Goal: Information Seeking & Learning: Learn about a topic

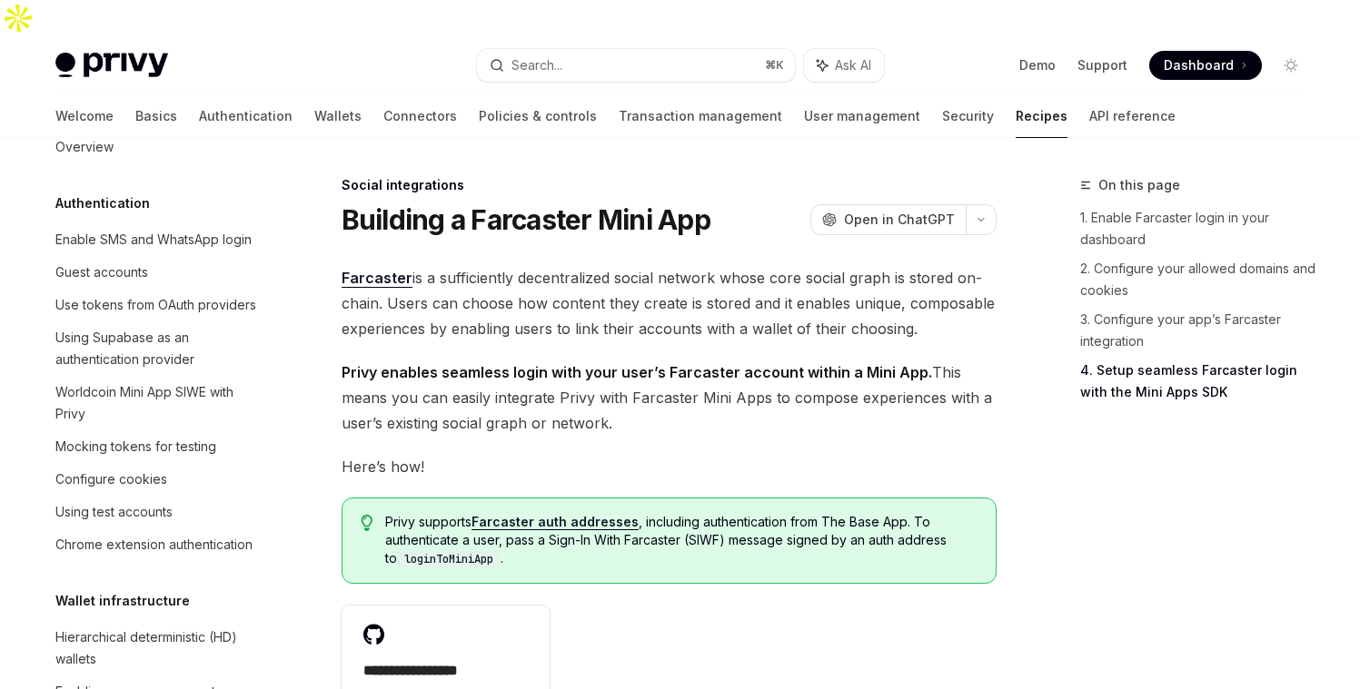
scroll to position [1813, 0]
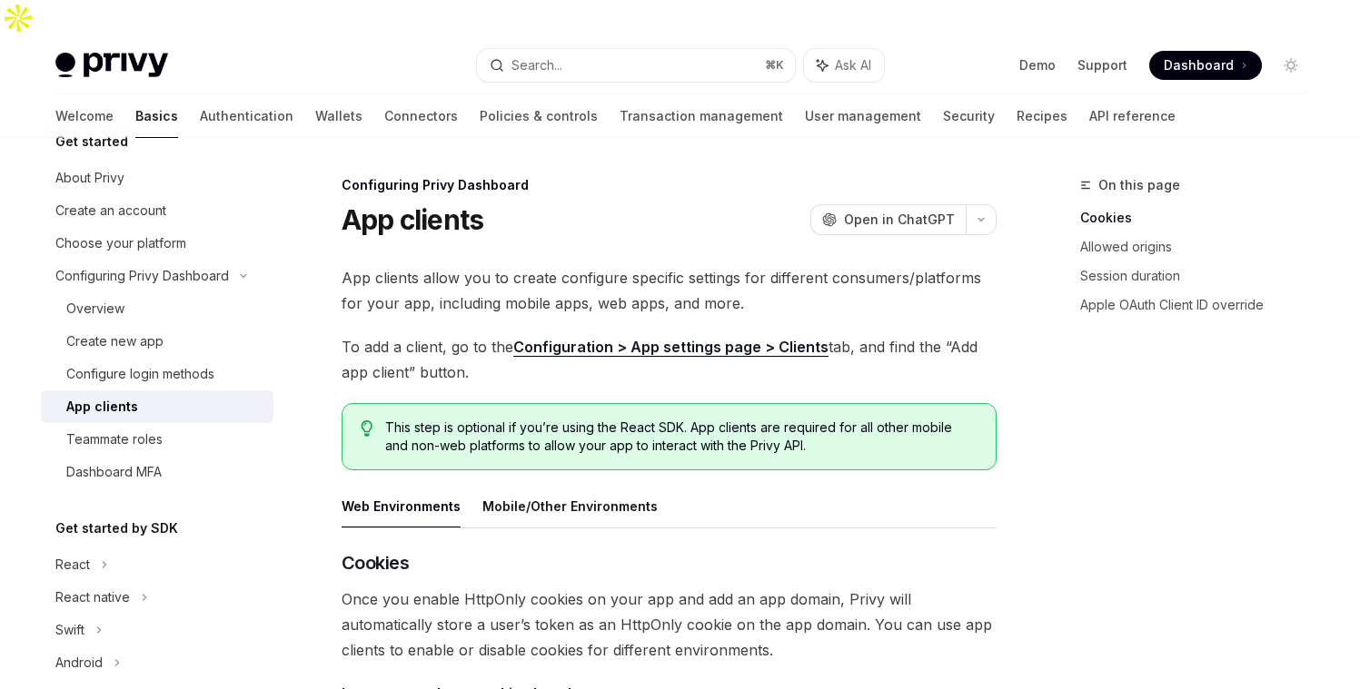
click at [223, 94] on div "Welcome Basics Authentication Wallets Connectors Policies & controls Transactio…" at bounding box center [615, 116] width 1120 height 44
click at [315, 94] on link "Wallets" at bounding box center [338, 116] width 47 height 44
type textarea "*"
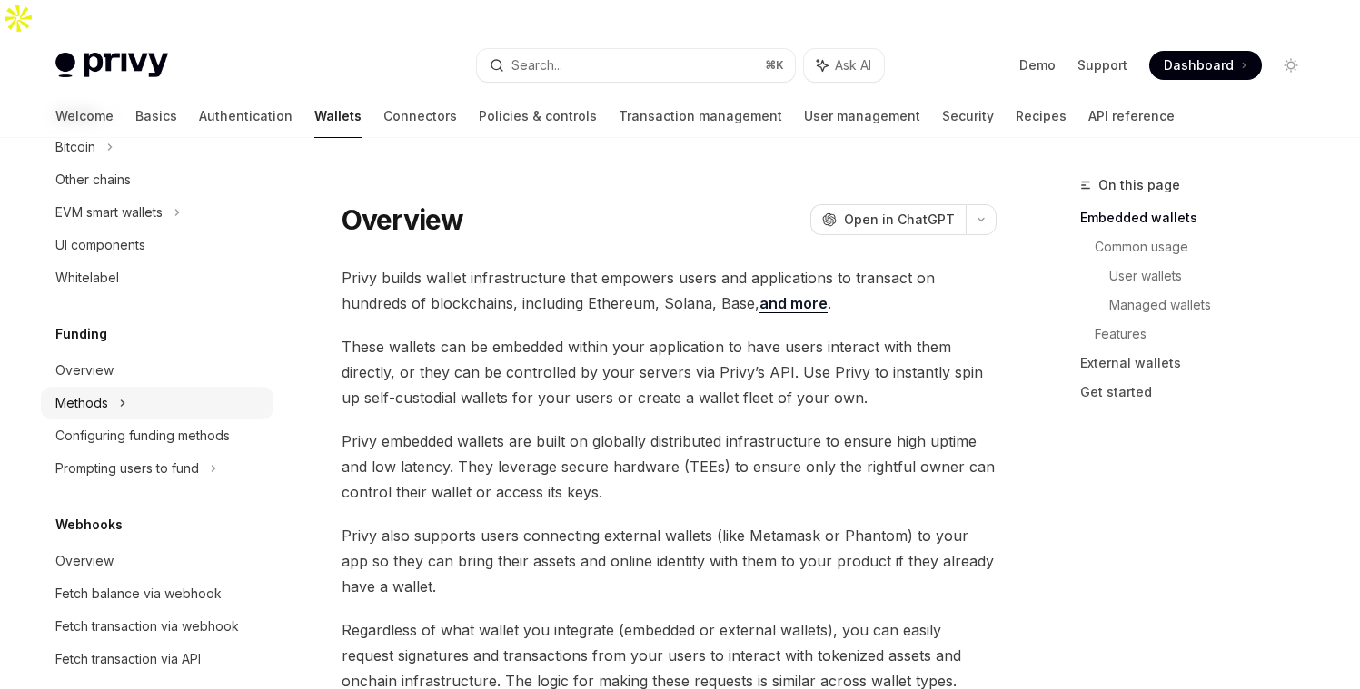
scroll to position [535, 0]
click at [160, 413] on div "Methods" at bounding box center [157, 400] width 233 height 33
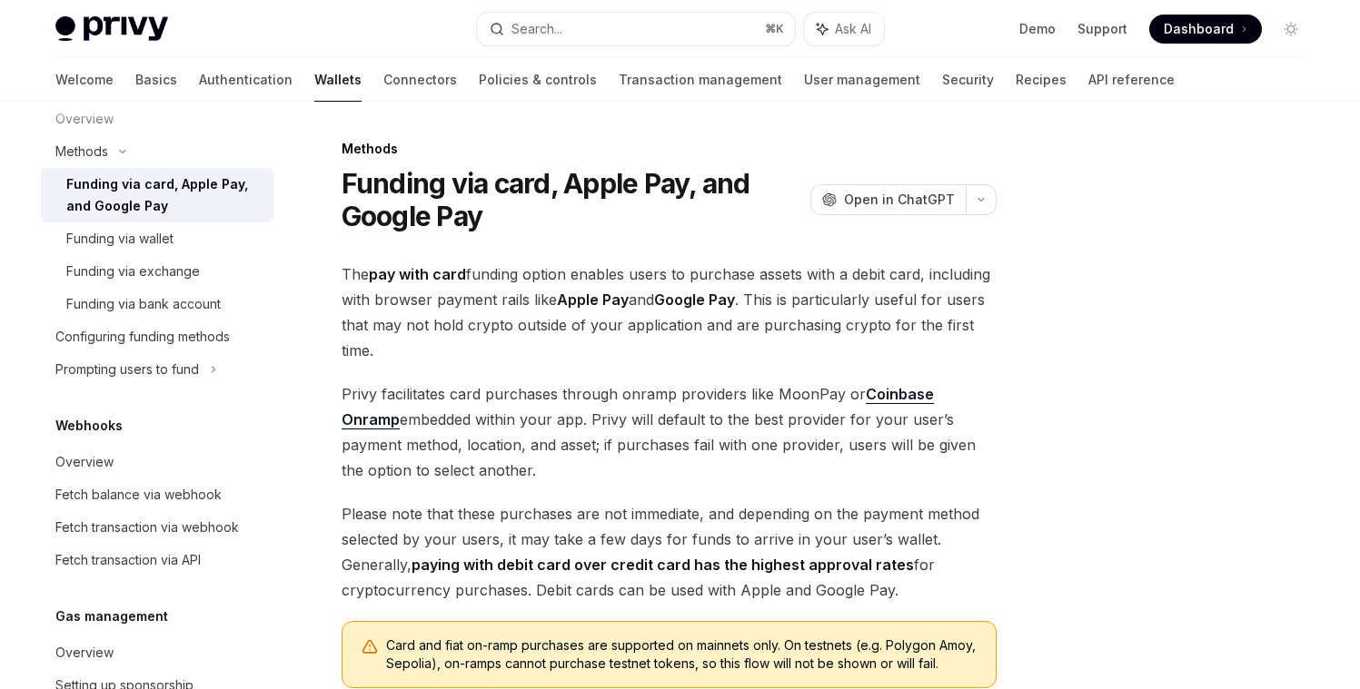
scroll to position [819, 0]
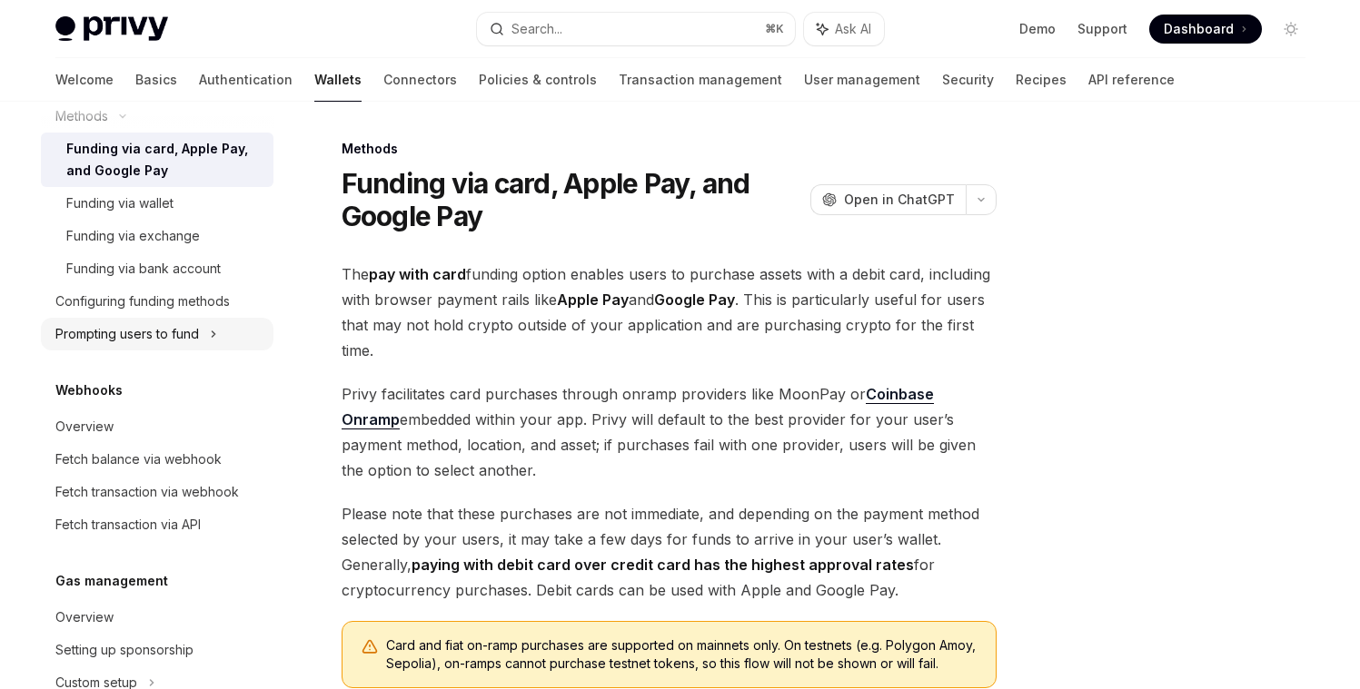
click at [183, 335] on div "Prompting users to fund" at bounding box center [127, 334] width 144 height 22
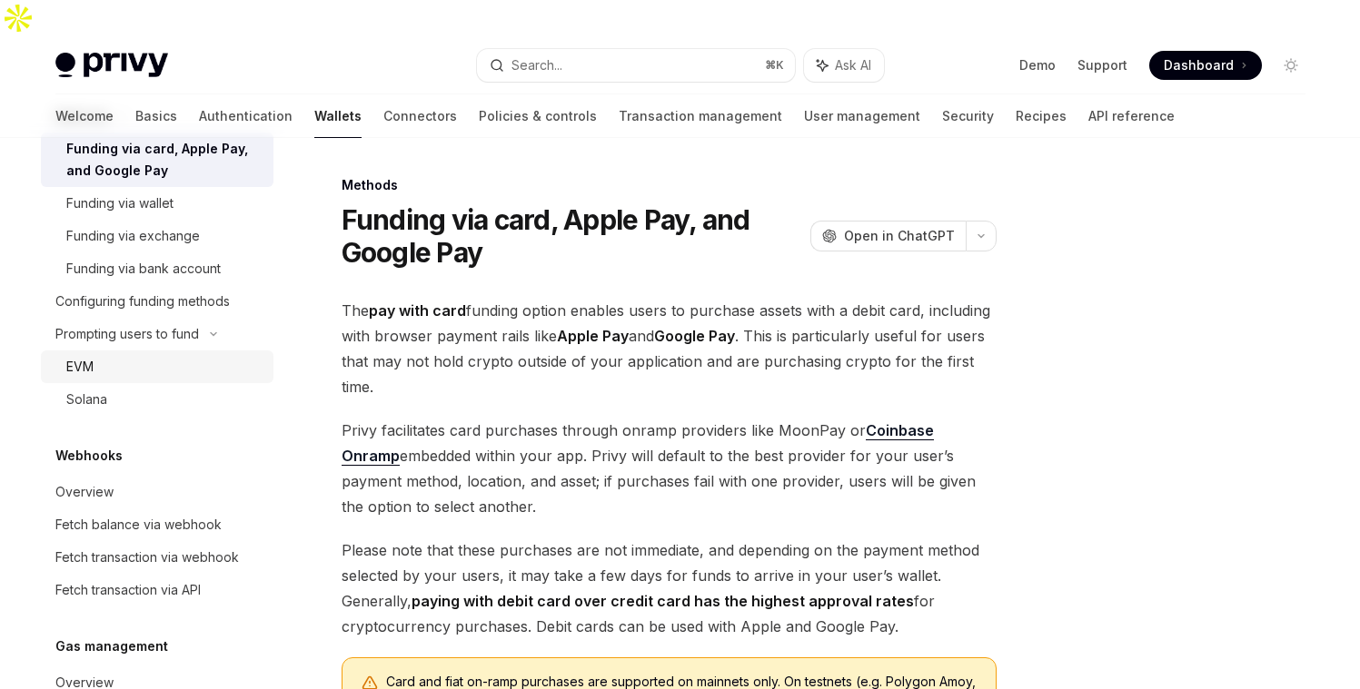
click at [148, 371] on div "EVM" at bounding box center [164, 367] width 196 height 22
click at [83, 353] on link "EVM" at bounding box center [157, 367] width 233 height 33
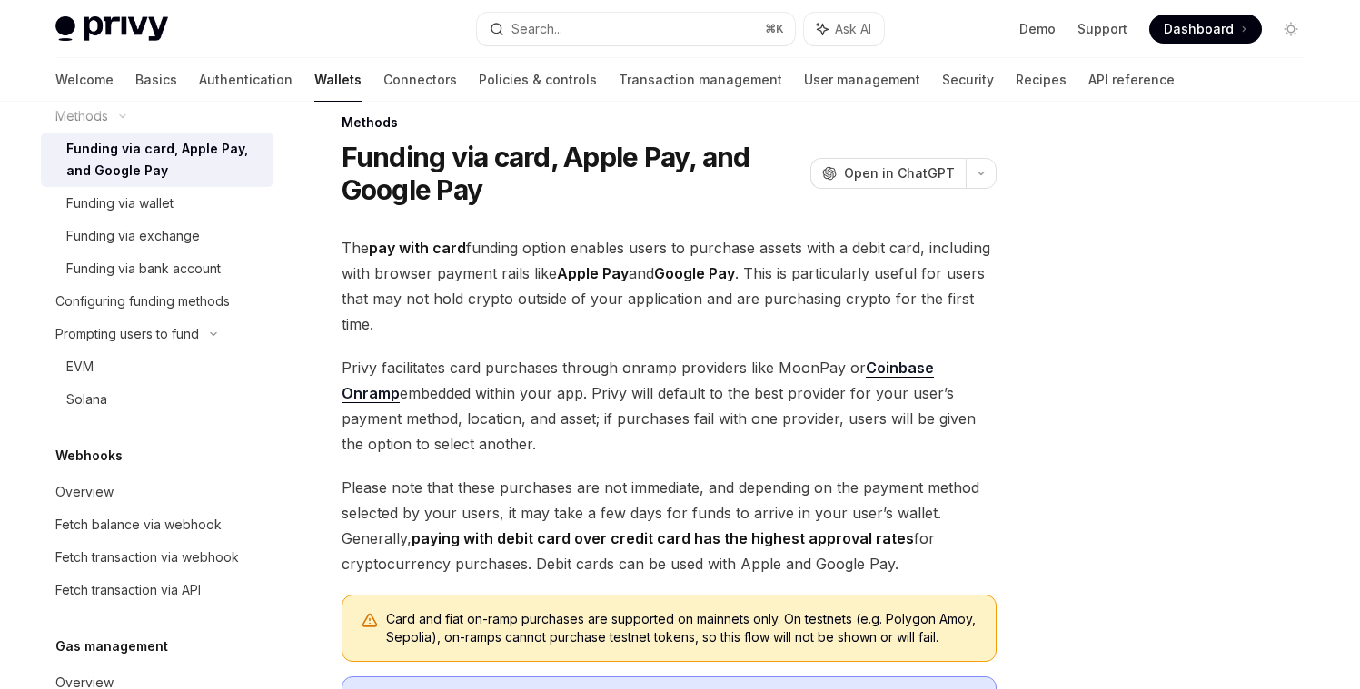
type textarea "*"
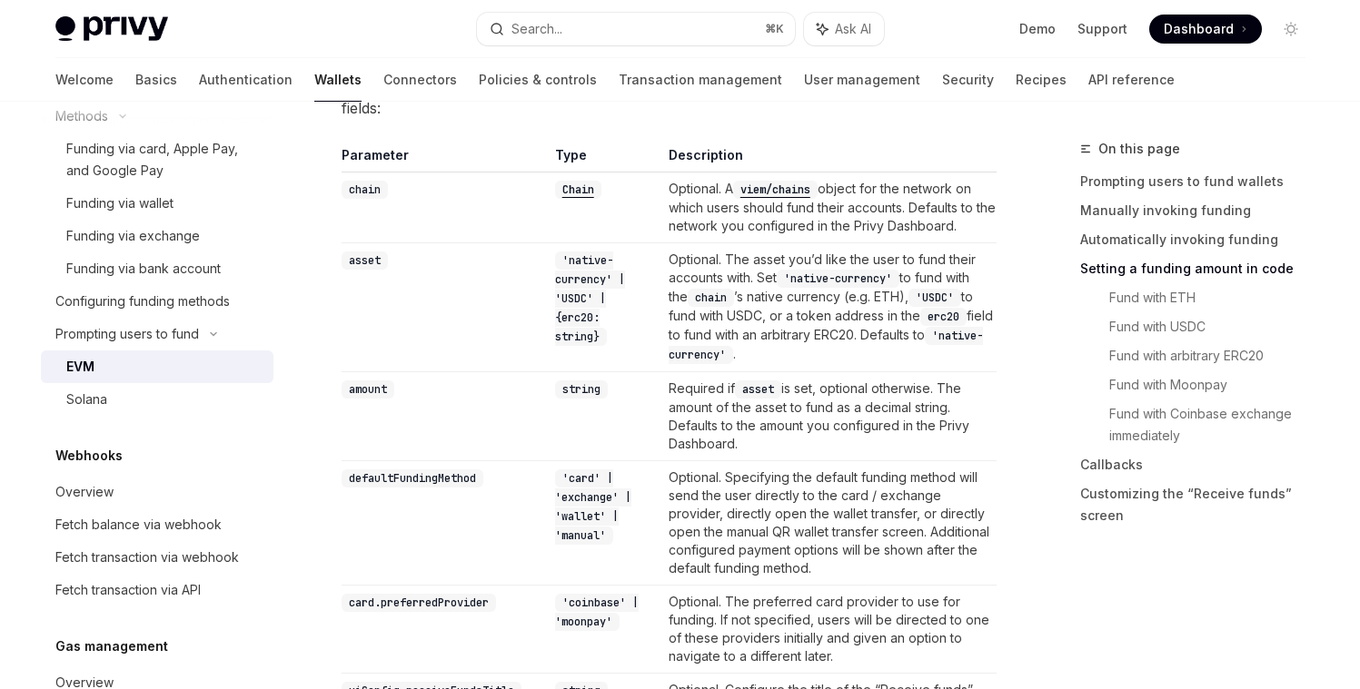
scroll to position [1765, 0]
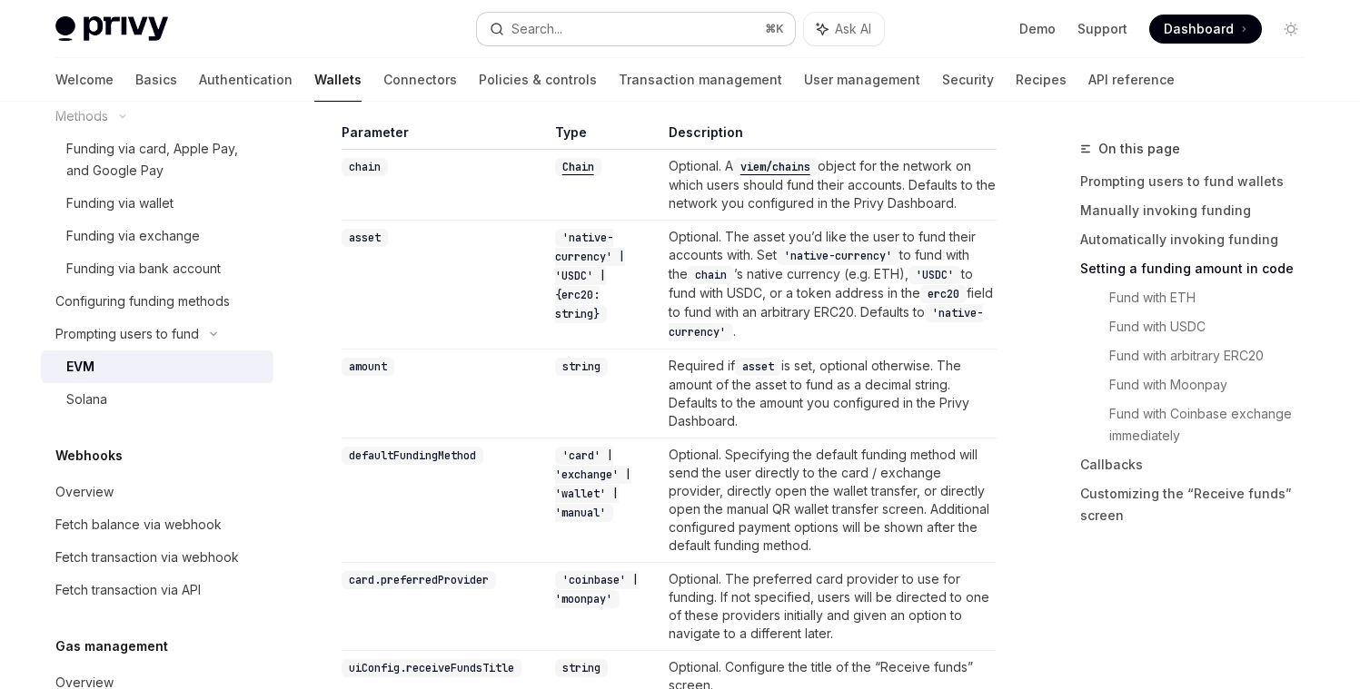
click at [657, 27] on button "Search... ⌘ K" at bounding box center [636, 29] width 318 height 33
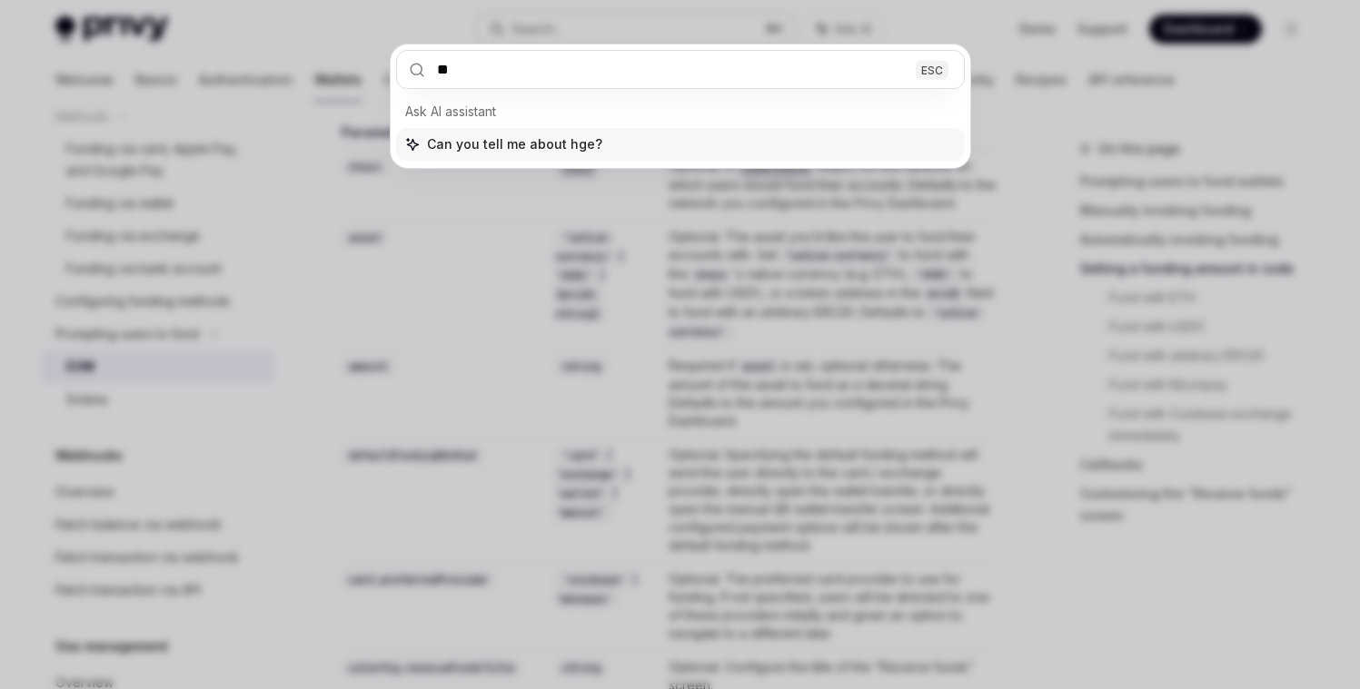
type input "*"
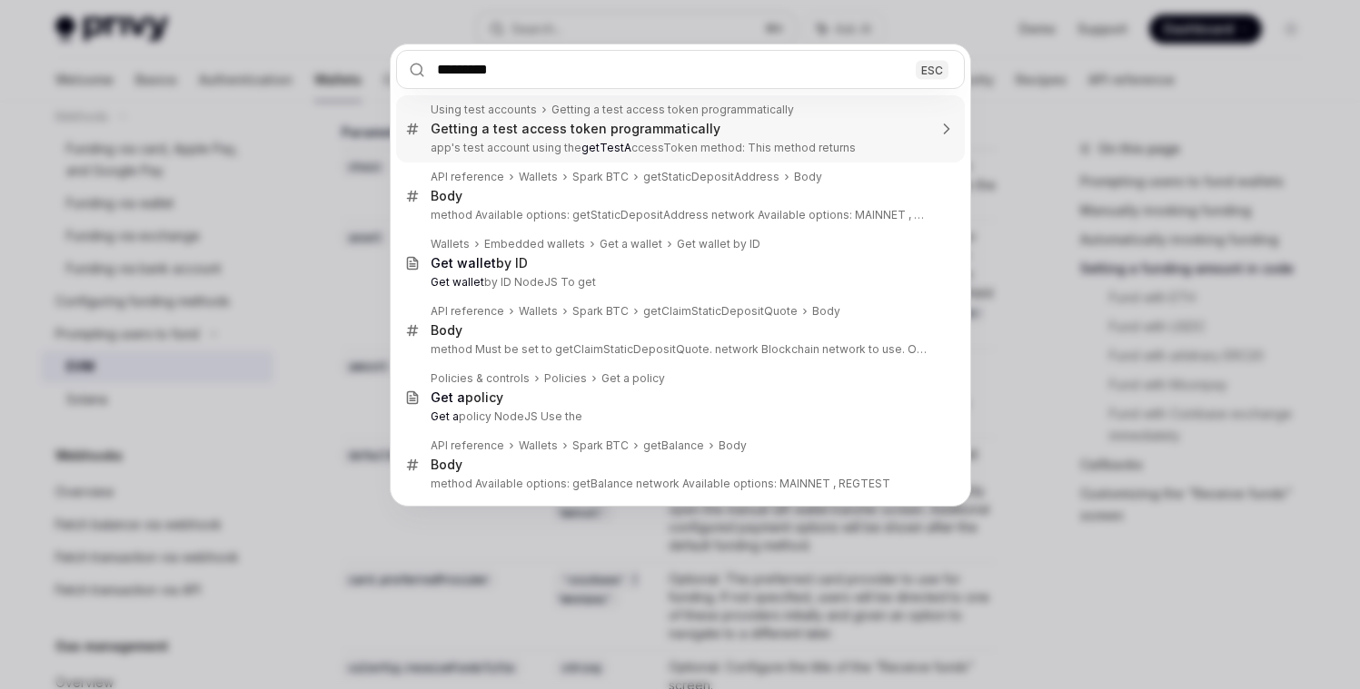
type input "**********"
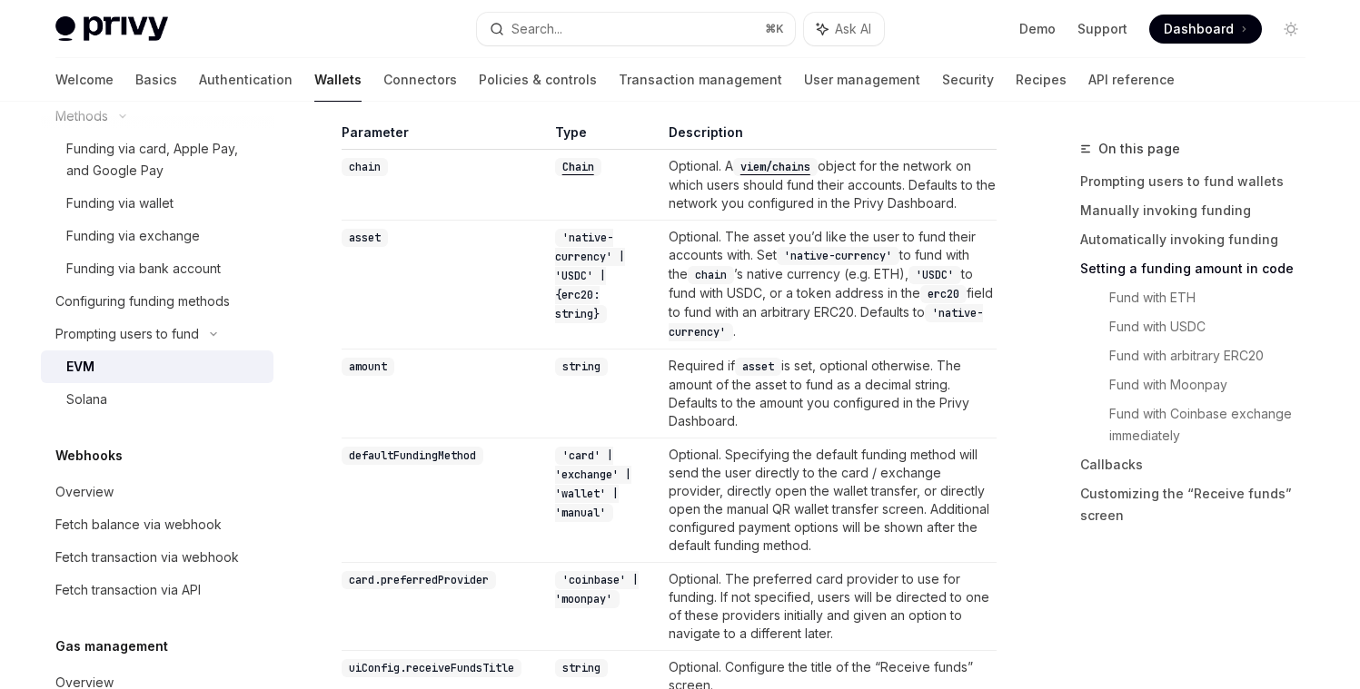
type textarea "*"
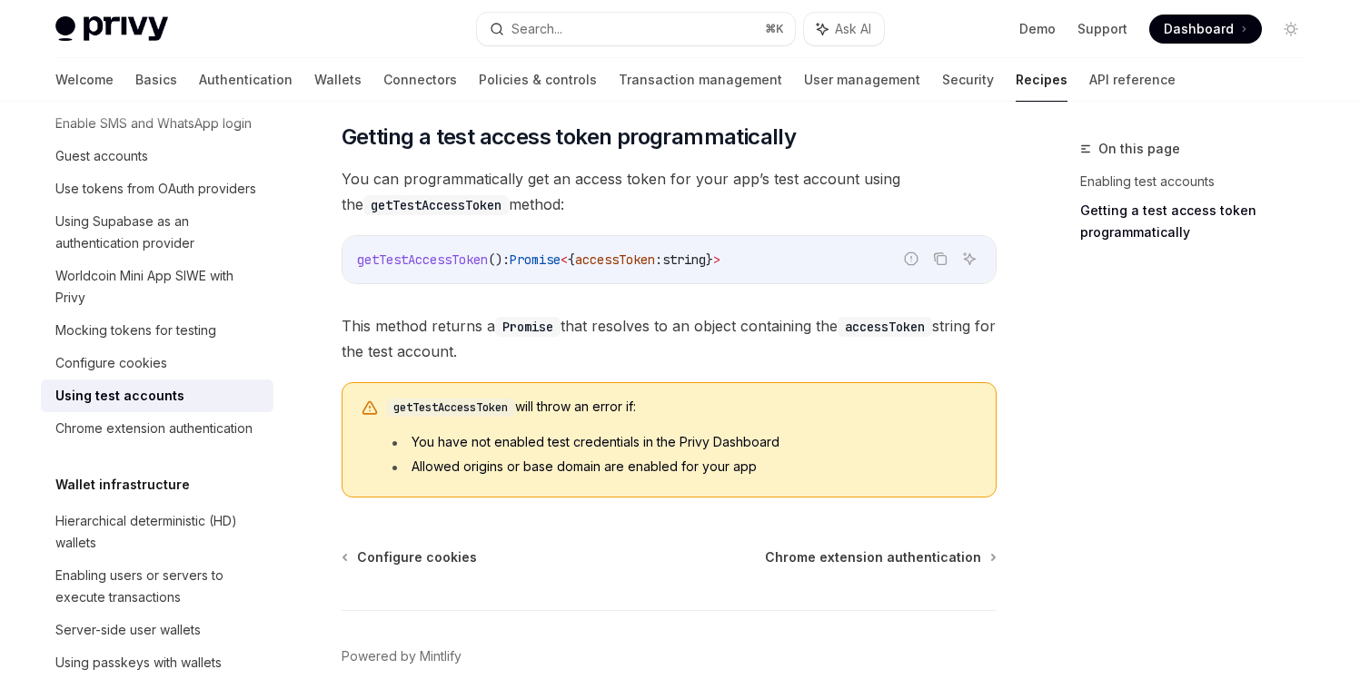
scroll to position [1175, 0]
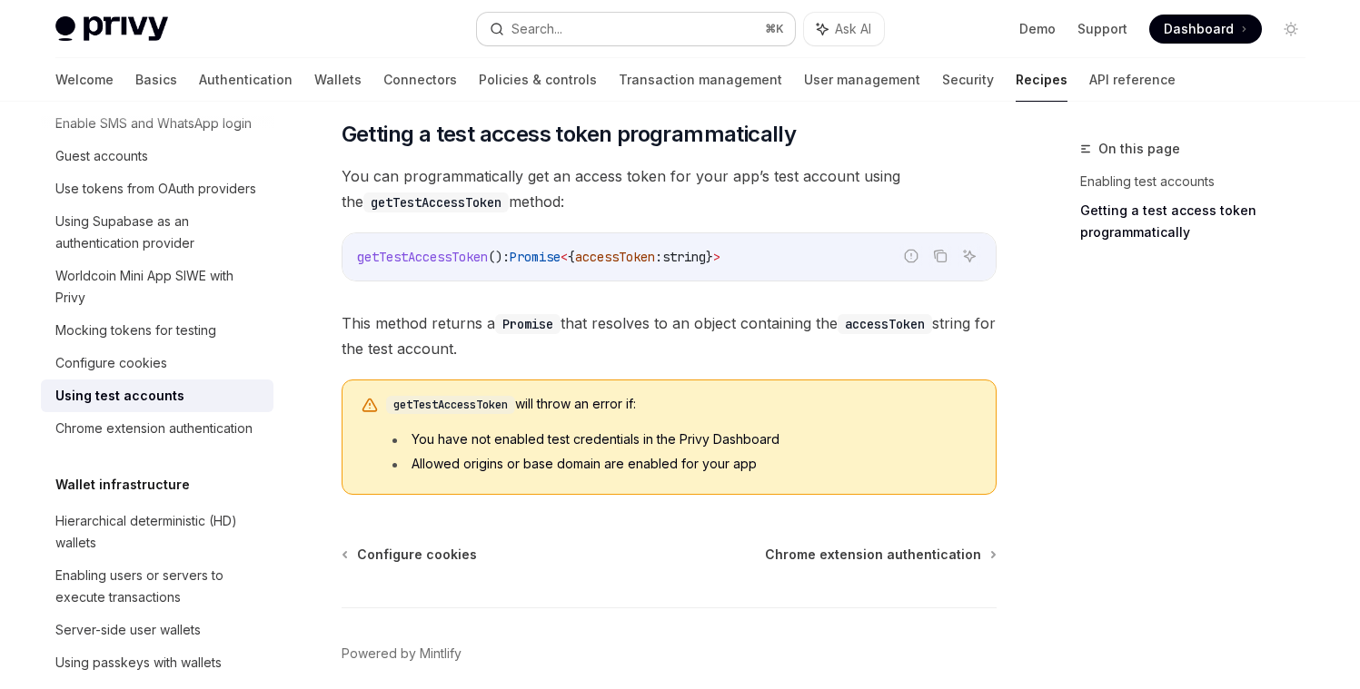
click at [550, 39] on div "Search..." at bounding box center [536, 29] width 51 height 22
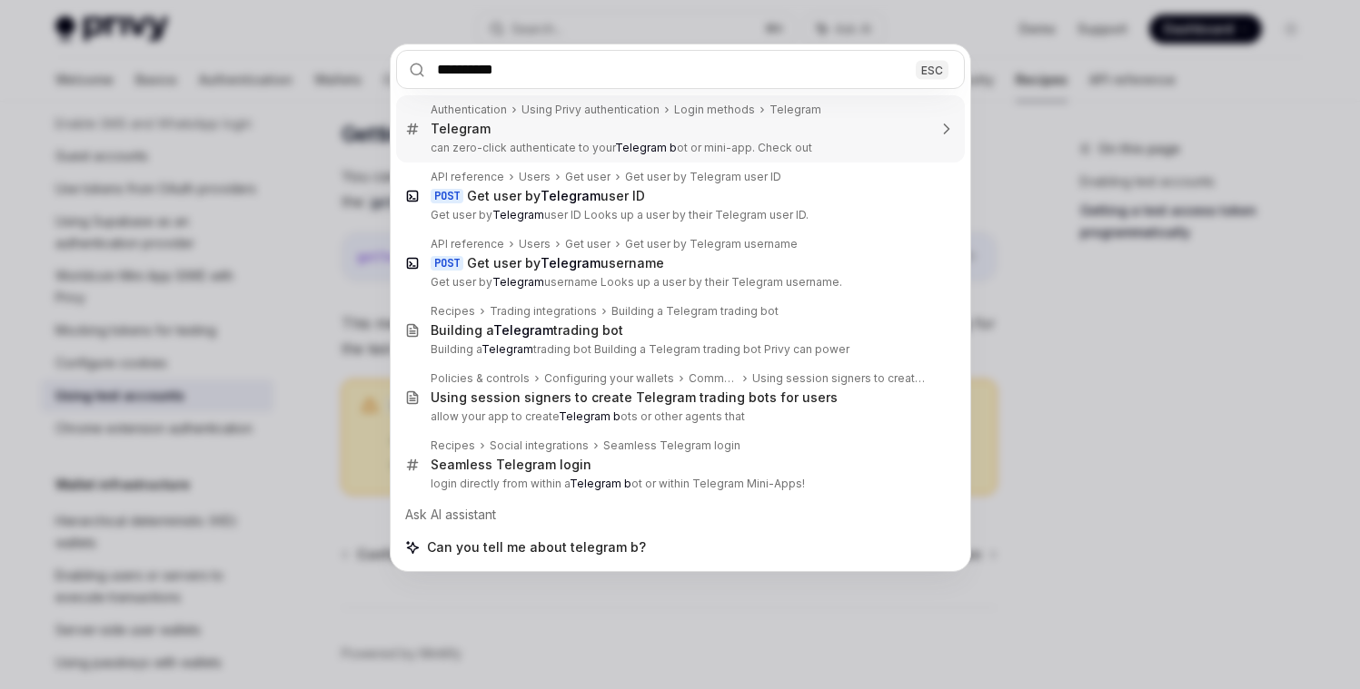
type input "**********"
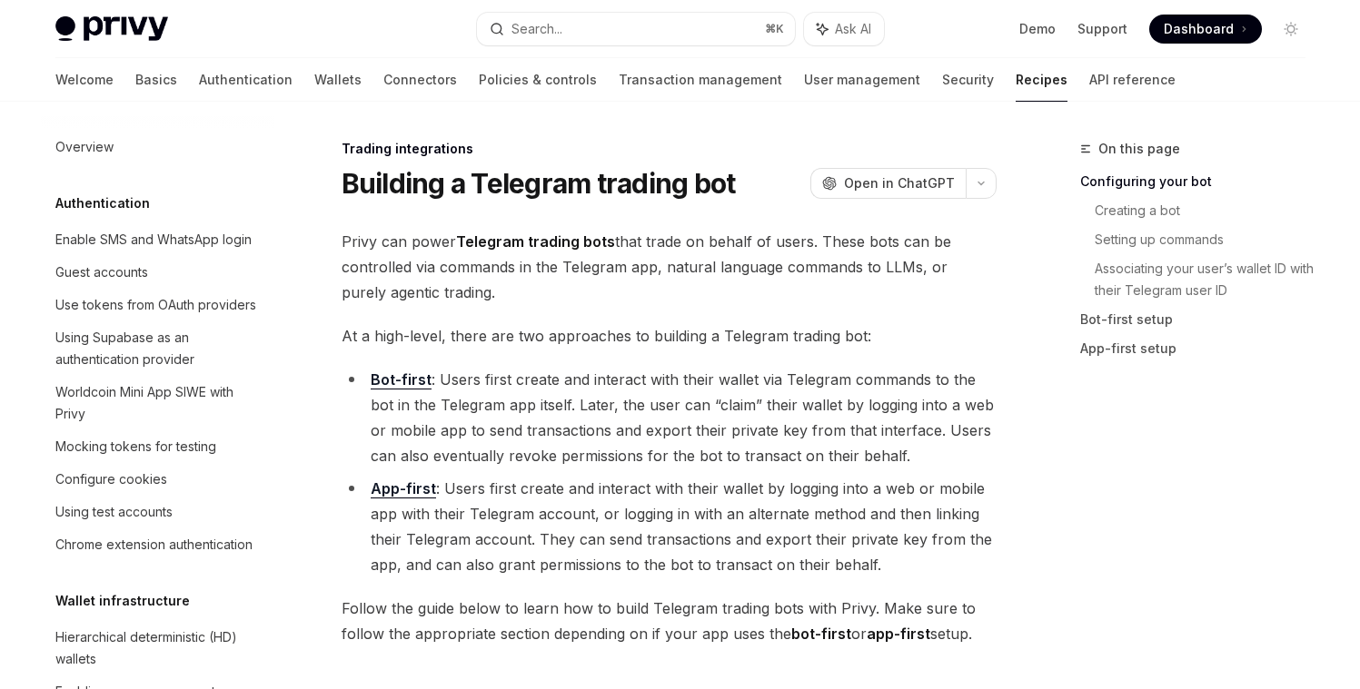
scroll to position [2011, 0]
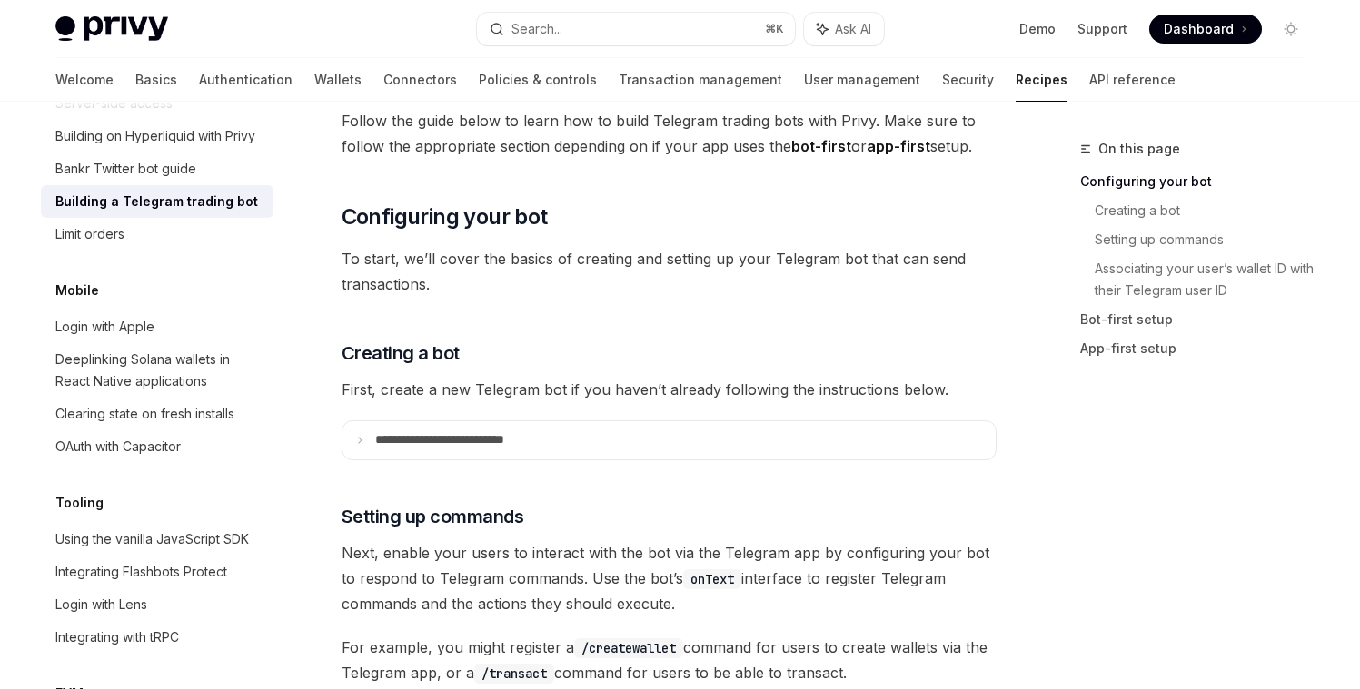
type textarea "*"
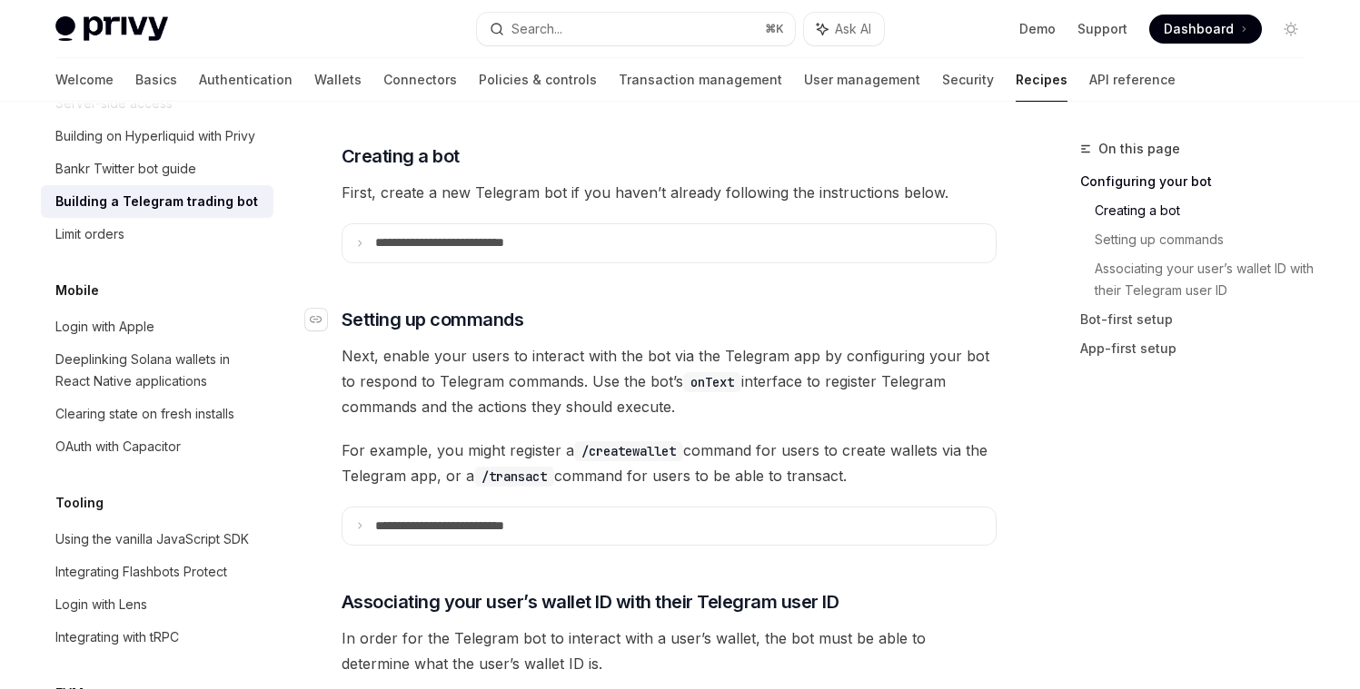
click at [508, 307] on span "Setting up commands" at bounding box center [433, 319] width 183 height 25
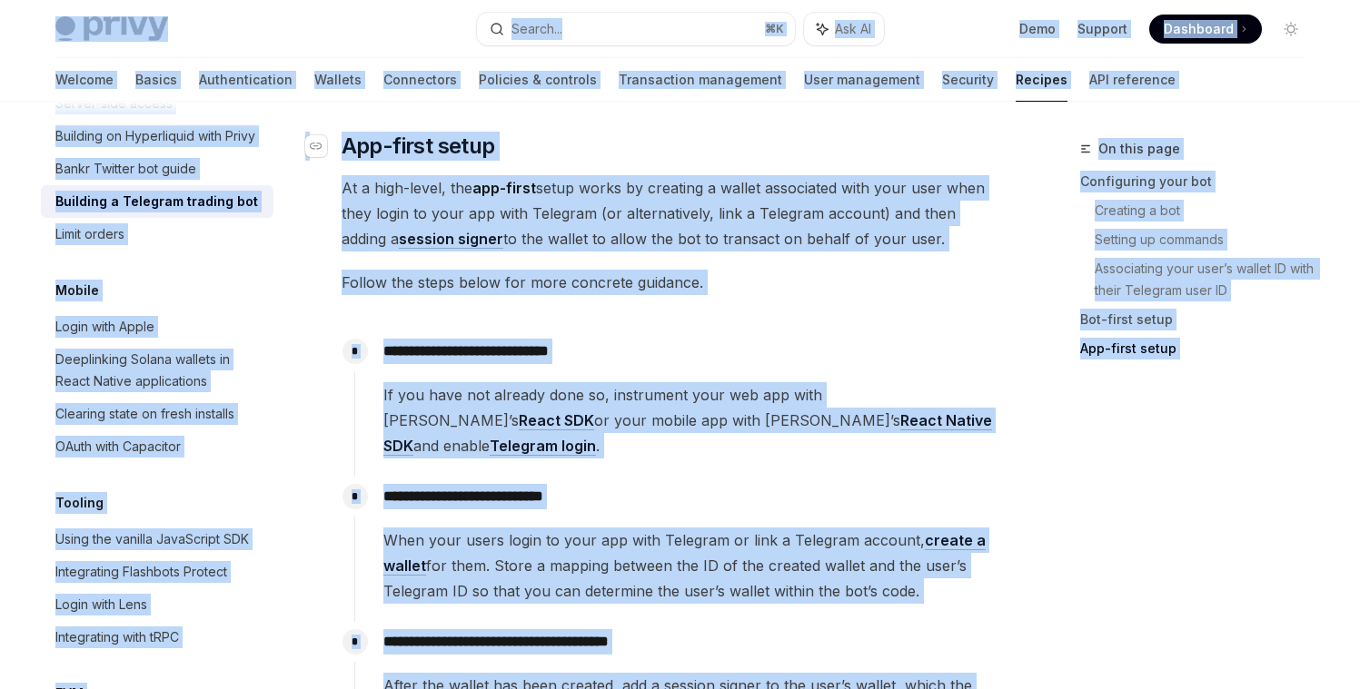
scroll to position [3136, 0]
